Goal: Transaction & Acquisition: Purchase product/service

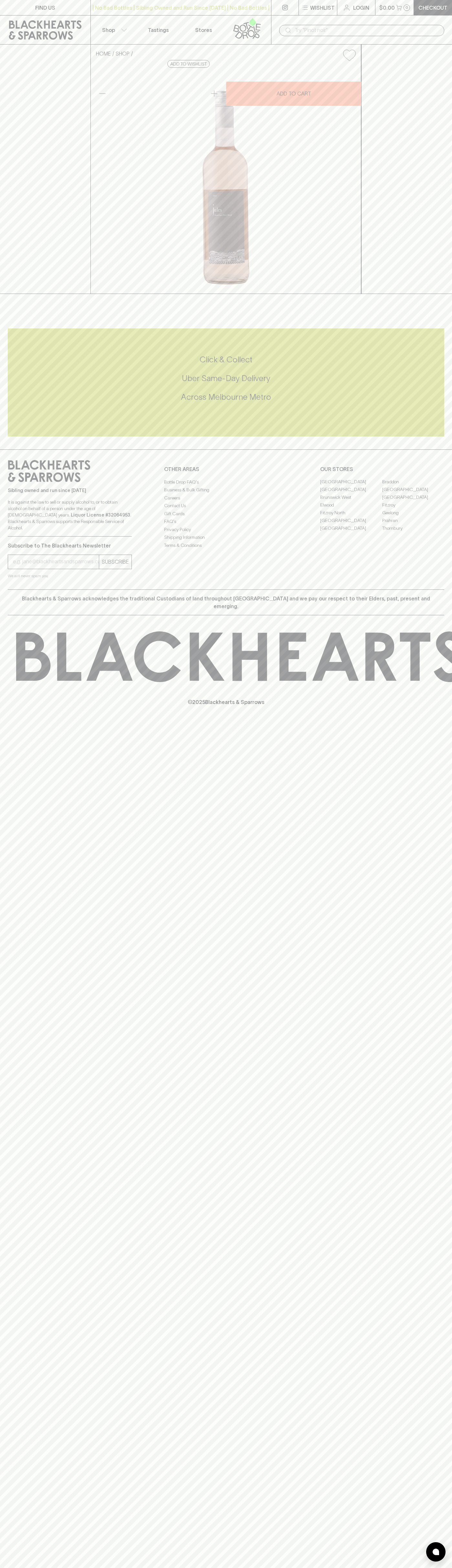
click at [433, 26] on input "text" at bounding box center [366, 30] width 144 height 10
click at [420, 1110] on div "FIND US | No Bad Bottles | Sibling Owned and Run Since 2006 | No Bad Bottles | …" at bounding box center [226, 784] width 452 height 1568
click at [406, 1567] on html "FIND US | No Bad Bottles | Sibling Owned and Run Since 2006 | No Bad Bottles | …" at bounding box center [226, 784] width 452 height 1568
click at [12, 268] on div "HOME SHOP Jules Rosé 2024 $20.00 Add to wishlist 10% discount when purchasing 6…" at bounding box center [226, 169] width 452 height 250
